Goal: Transaction & Acquisition: Purchase product/service

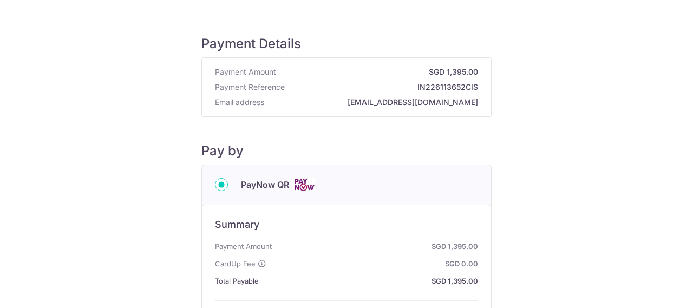
scroll to position [180, 0]
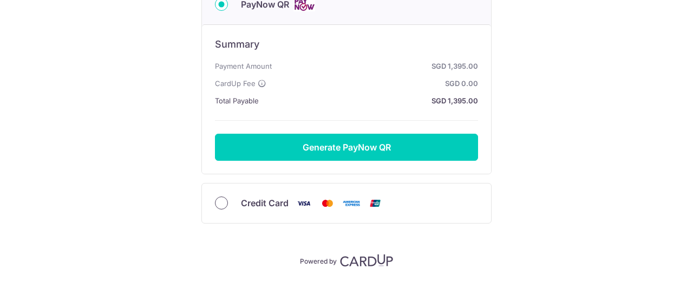
click at [223, 201] on input "Credit Card" at bounding box center [221, 203] width 13 height 13
radio input "true"
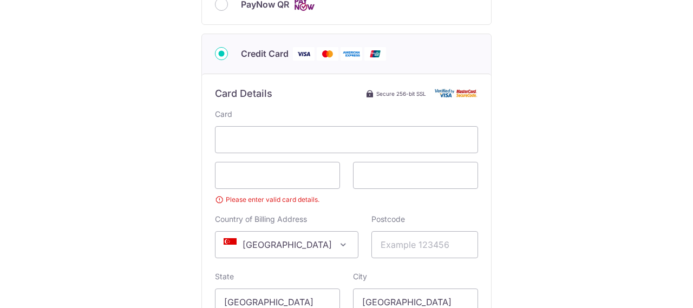
click at [537, 143] on div "Payment Details Payment Amount SGD 1,395.00 Payment Reference IN226113652CIS Em…" at bounding box center [346, 153] width 641 height 633
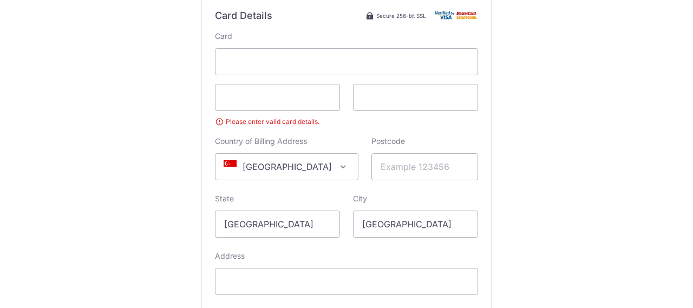
scroll to position [301, 0]
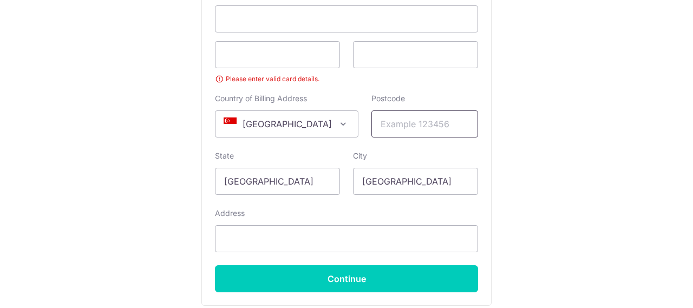
click at [371, 121] on input "Postcode" at bounding box center [424, 123] width 107 height 27
type input "437962"
type input "[STREET_ADDRESS][PERSON_NAME]"
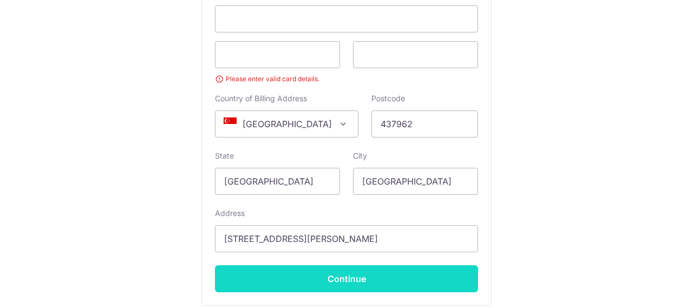
click at [352, 283] on input "Continue" at bounding box center [346, 278] width 263 height 27
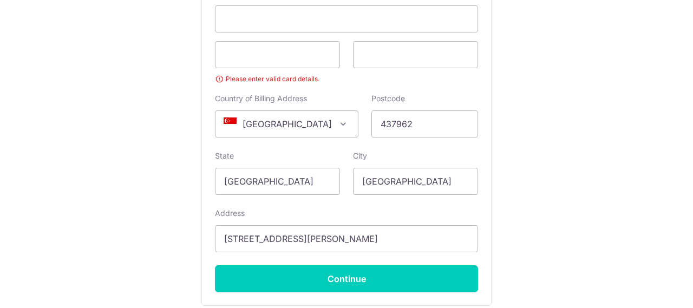
scroll to position [260, 0]
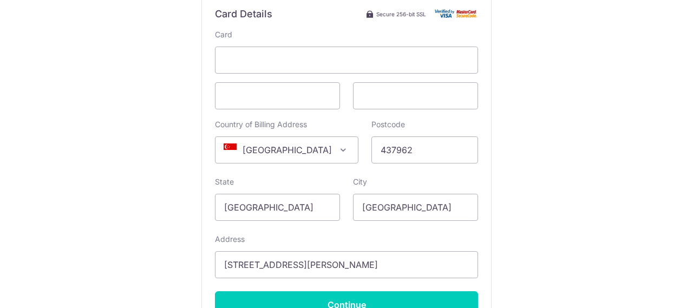
click at [565, 149] on div "Payment Details Payment Amount SGD 1,395.00 Payment Reference IN226113652CIS Em…" at bounding box center [346, 66] width 641 height 618
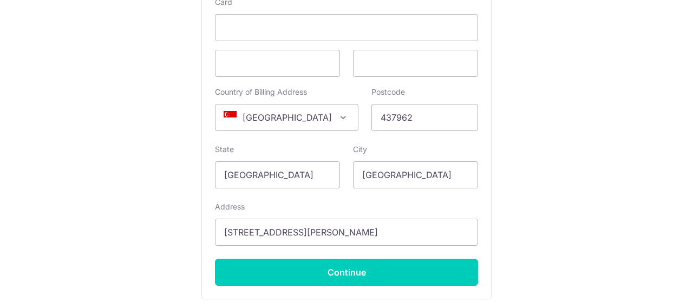
scroll to position [342, 0]
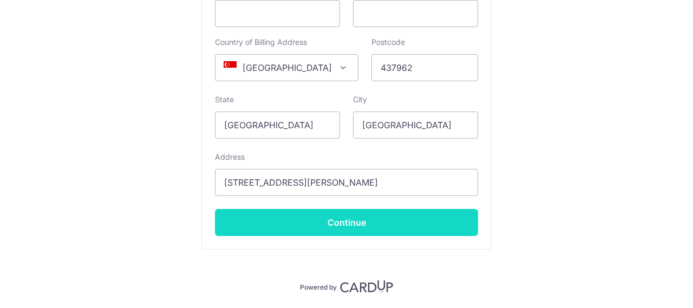
click at [356, 220] on input "Continue" at bounding box center [346, 222] width 263 height 27
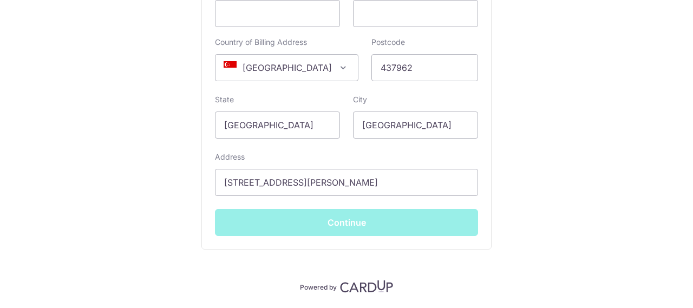
type input "**** 6687"
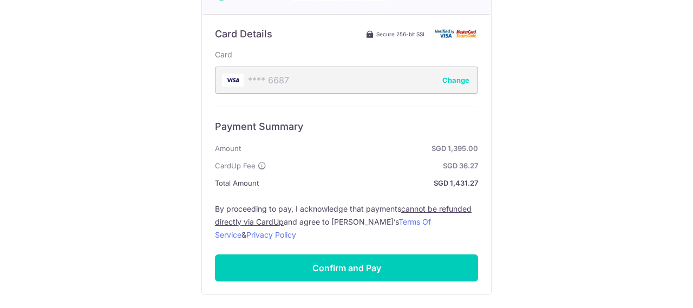
scroll to position [292, 0]
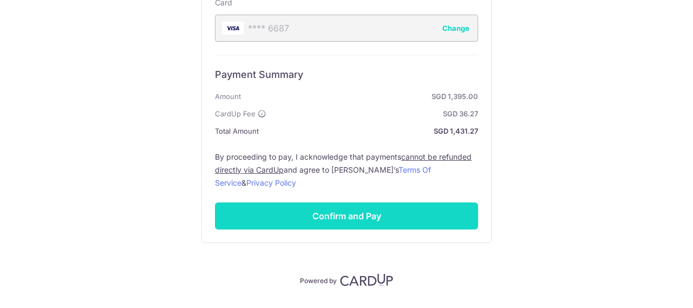
click at [342, 214] on input "Confirm and Pay" at bounding box center [346, 216] width 263 height 27
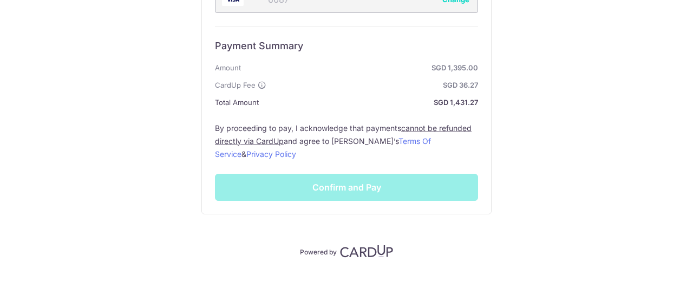
scroll to position [249, 0]
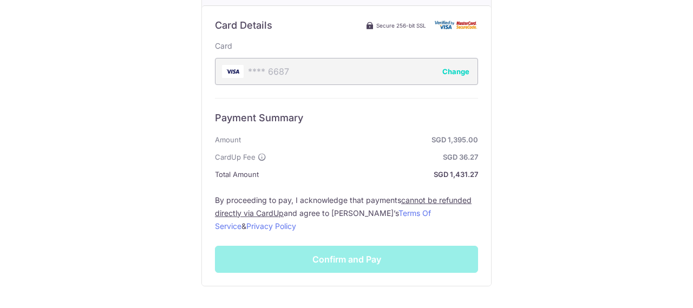
click at [374, 187] on div "Payment Summary Amount SGD 1,395.00 CardUp Fee SGD 36.27 Total Amount SGD 1,431…" at bounding box center [346, 185] width 263 height 175
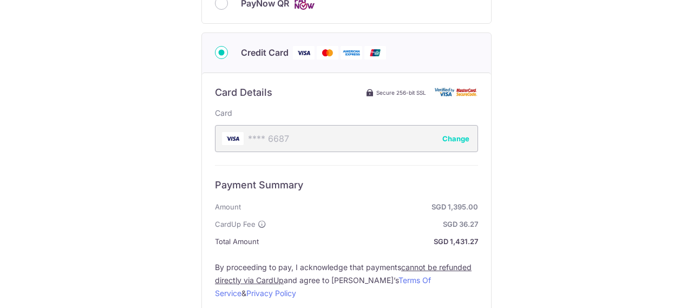
scroll to position [255, 0]
